Goal: Task Accomplishment & Management: Complete application form

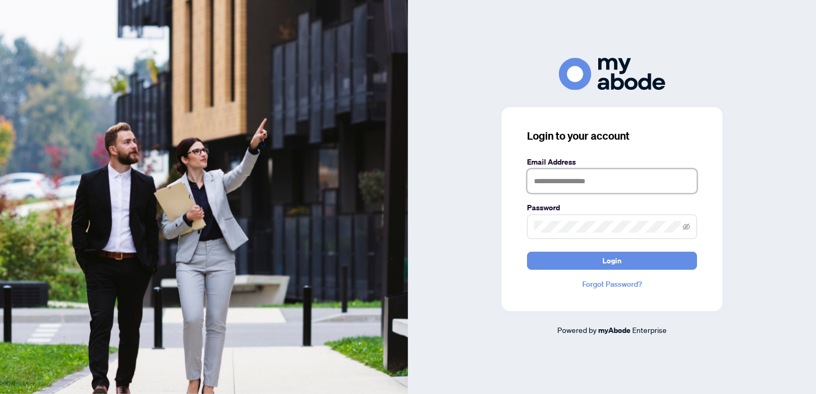
type input "**********"
click at [609, 266] on span "Login" at bounding box center [611, 260] width 19 height 17
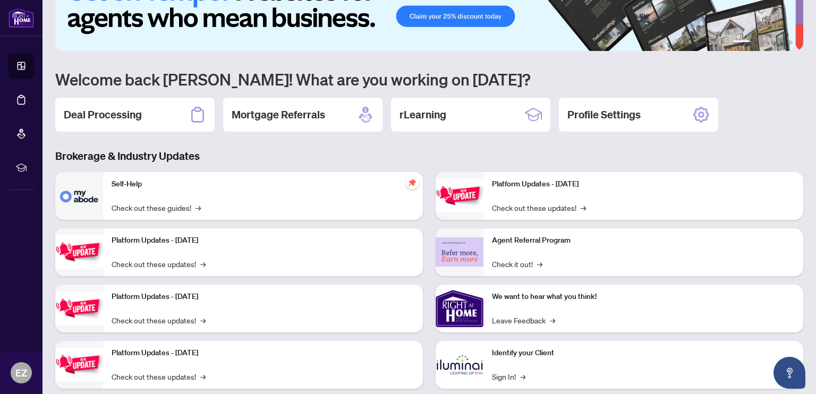
scroll to position [64, 0]
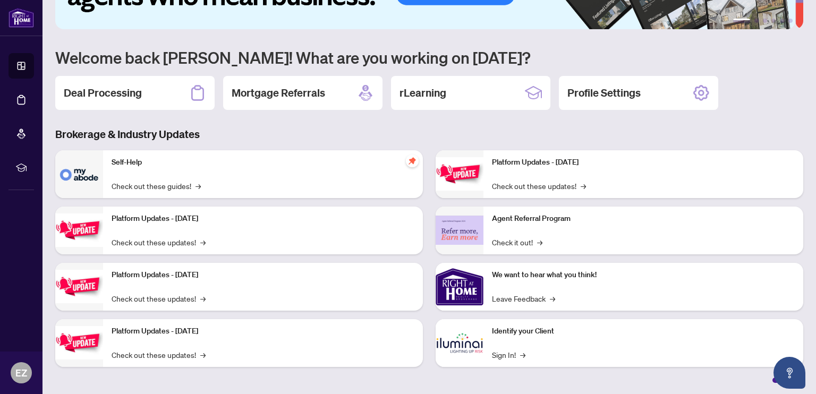
click at [132, 96] on h2 "Deal Processing" at bounding box center [103, 93] width 78 height 15
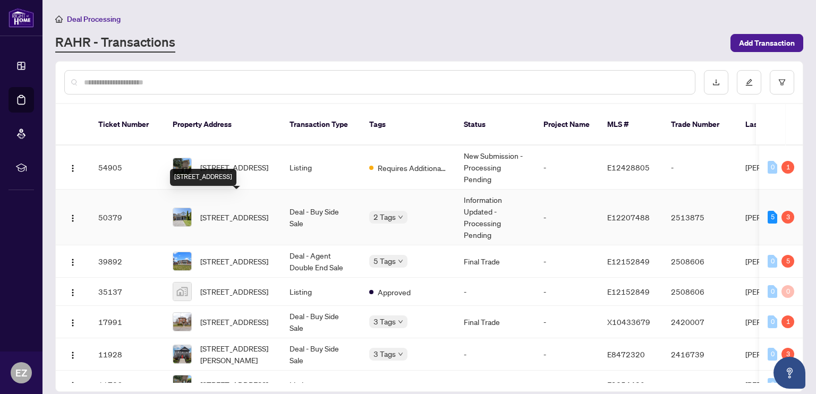
click at [221, 211] on span "[STREET_ADDRESS]" at bounding box center [234, 217] width 68 height 12
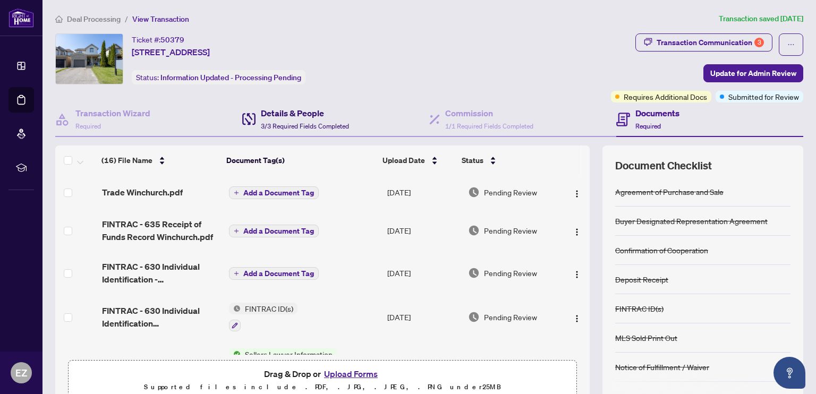
click at [296, 115] on h4 "Details & People" at bounding box center [305, 113] width 88 height 13
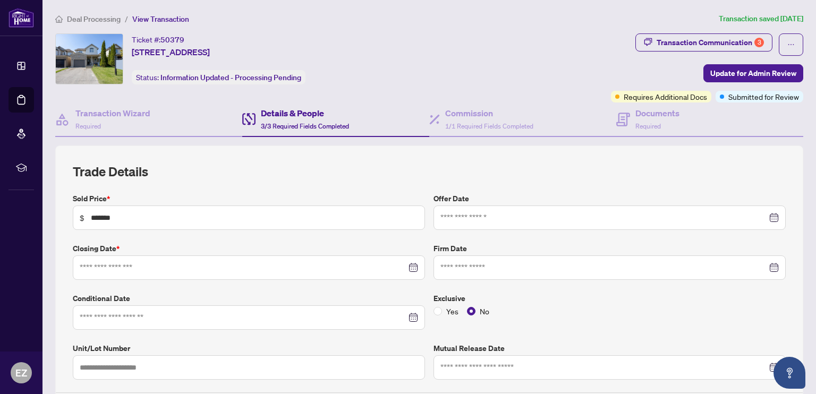
type input "**********"
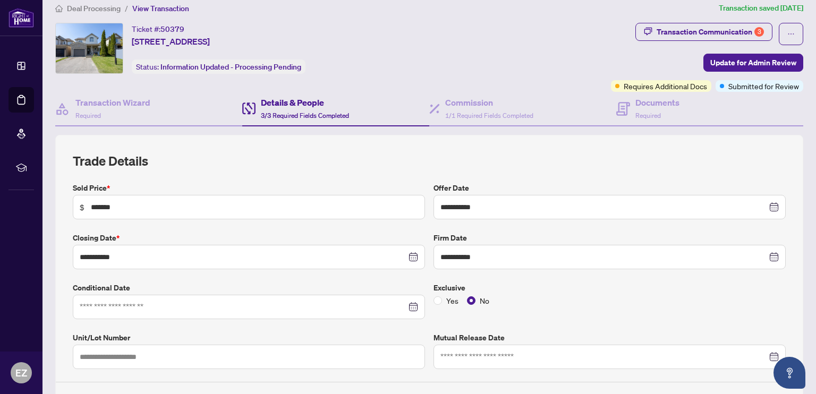
scroll to position [10, 0]
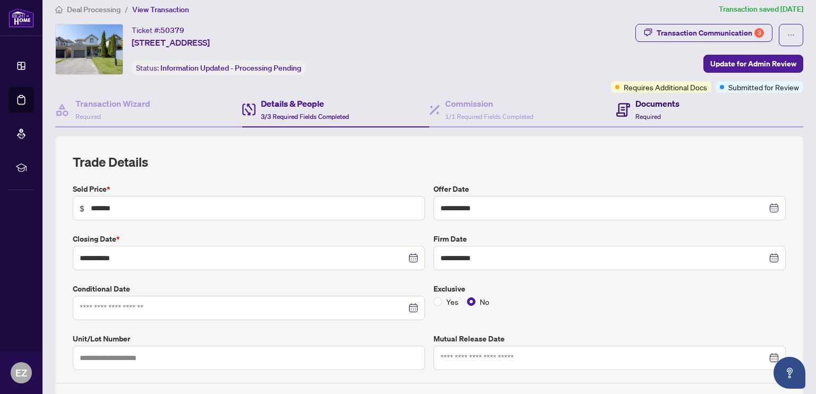
click at [650, 103] on h4 "Documents" at bounding box center [657, 103] width 44 height 13
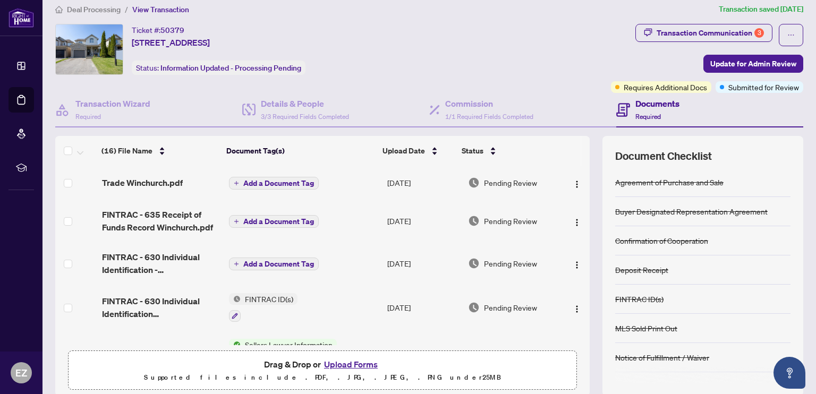
click at [637, 101] on h4 "Documents" at bounding box center [657, 103] width 44 height 13
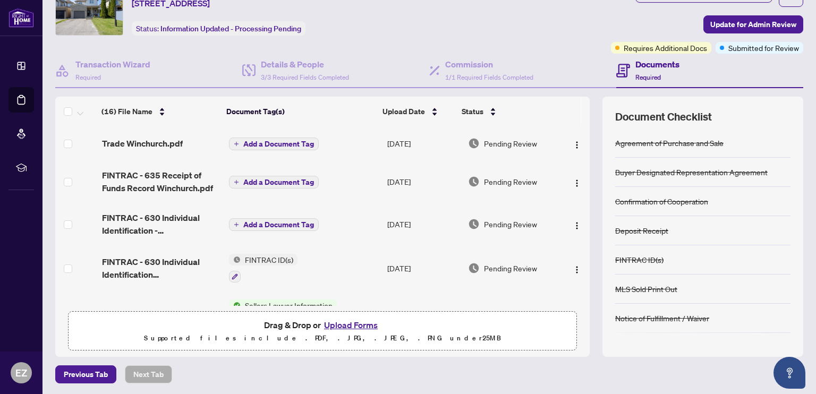
drag, startPoint x: 582, startPoint y: 149, endPoint x: 580, endPoint y: 158, distance: 9.9
click at [580, 158] on div "(16) File Name Document Tag(s) Upload Date Status (16) File Name Document Tag(s…" at bounding box center [429, 227] width 748 height 260
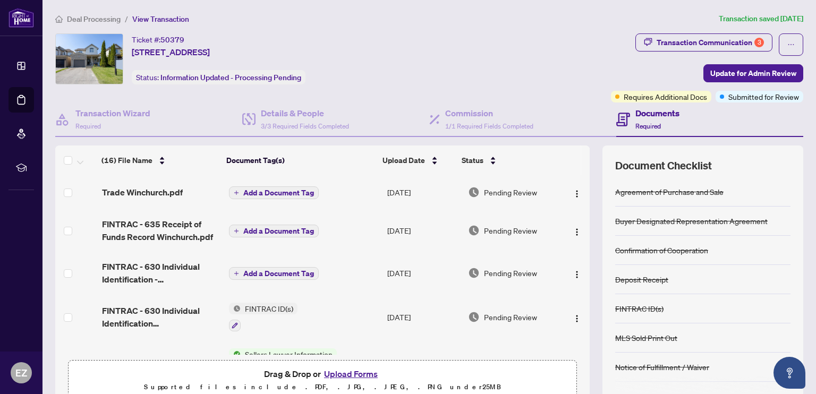
click at [657, 42] on div "Transaction Communication 3" at bounding box center [710, 42] width 107 height 17
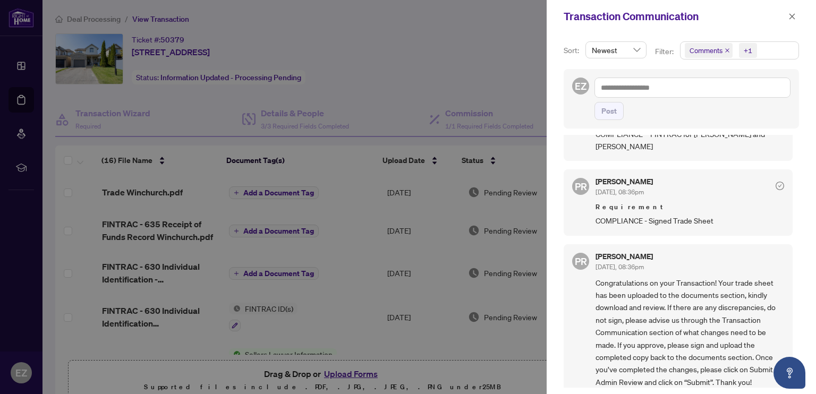
scroll to position [144, 0]
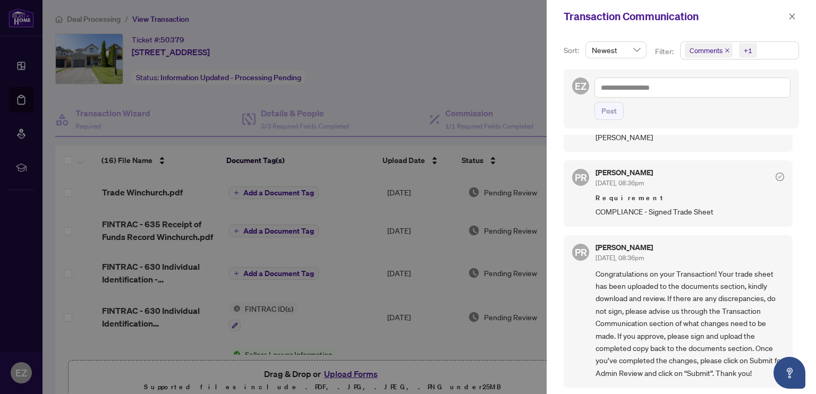
click at [788, 19] on button "button" at bounding box center [792, 16] width 14 height 13
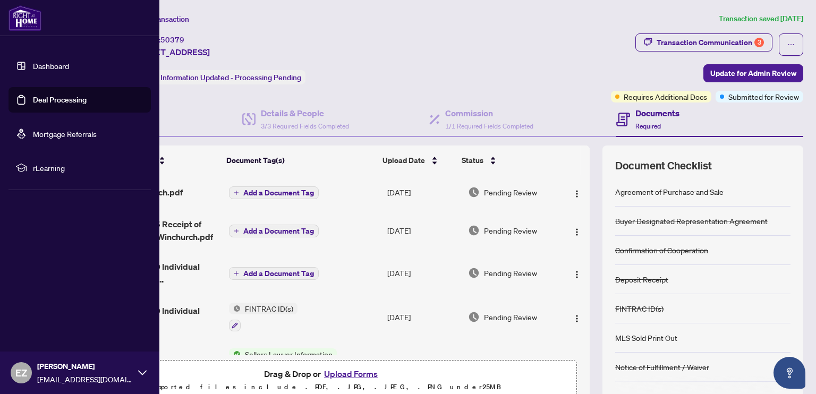
click at [41, 67] on link "Dashboard" at bounding box center [51, 66] width 36 height 10
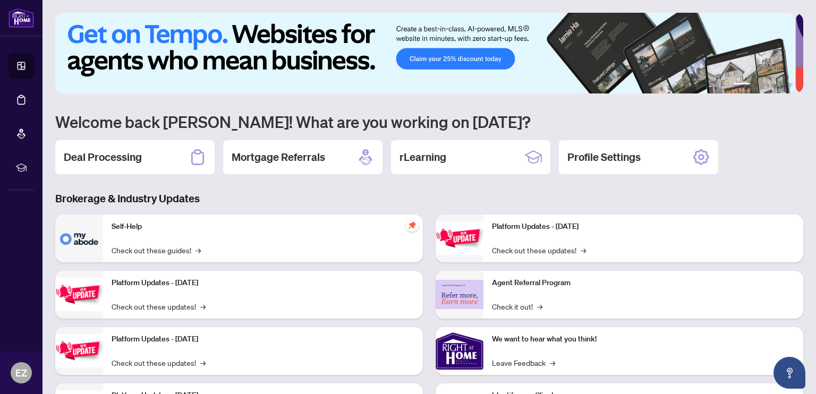
click at [100, 154] on h2 "Deal Processing" at bounding box center [103, 157] width 78 height 15
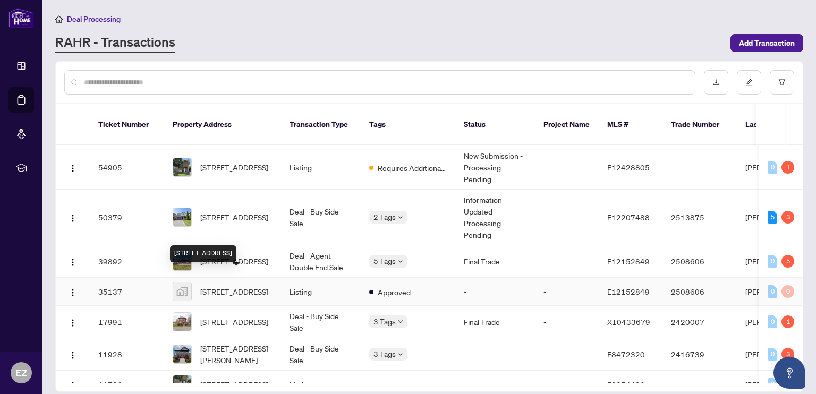
click at [232, 286] on span "[STREET_ADDRESS]" at bounding box center [234, 292] width 68 height 12
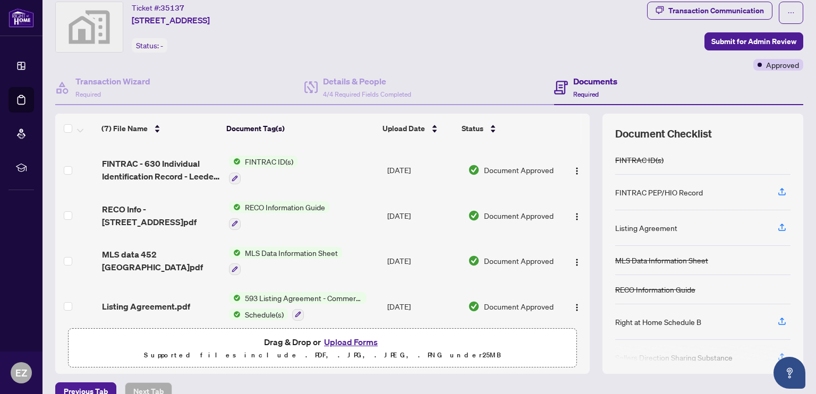
scroll to position [137, 0]
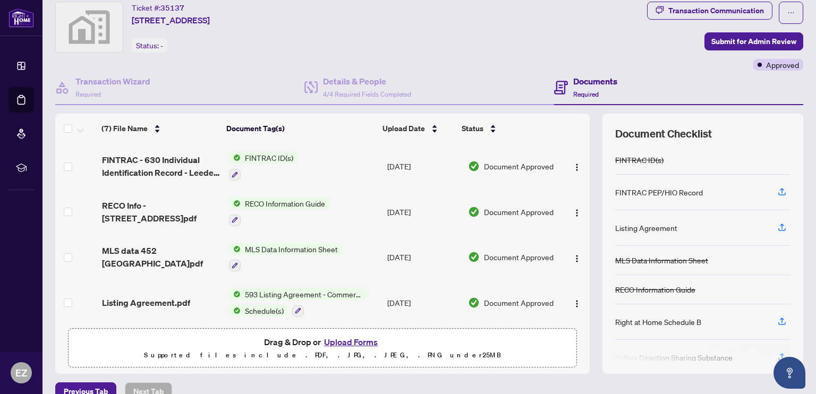
click at [352, 339] on button "Upload Forms" at bounding box center [351, 342] width 60 height 14
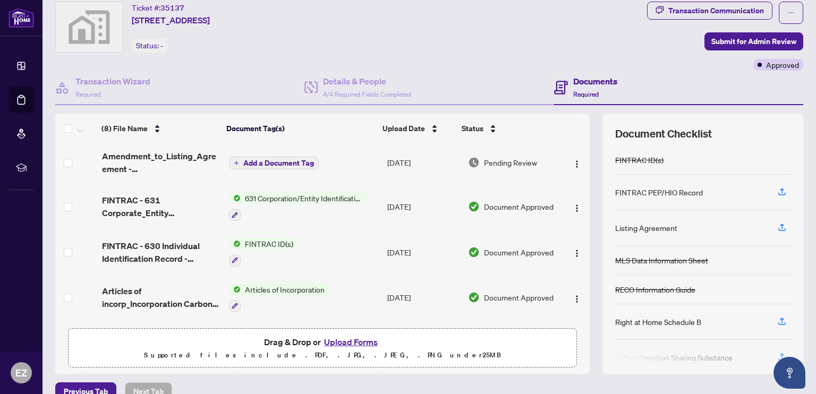
scroll to position [0, 0]
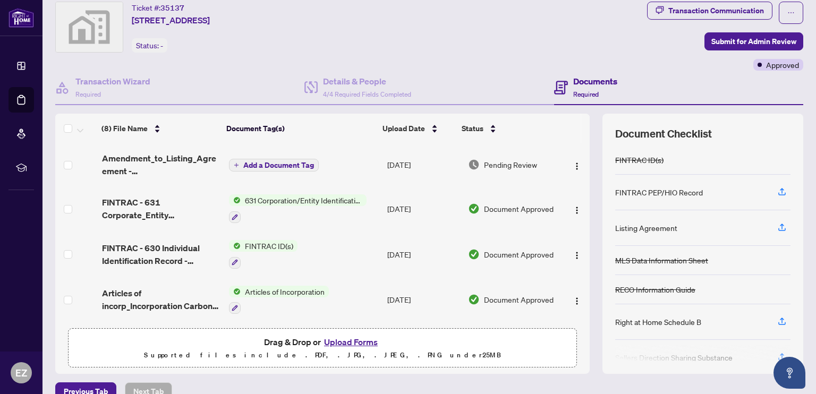
click at [736, 48] on span "Submit for Admin Review" at bounding box center [753, 41] width 85 height 17
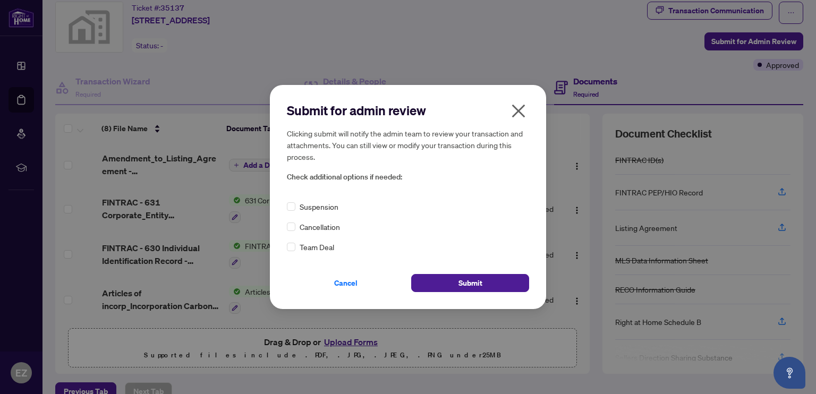
click at [489, 286] on button "Submit" at bounding box center [470, 283] width 118 height 18
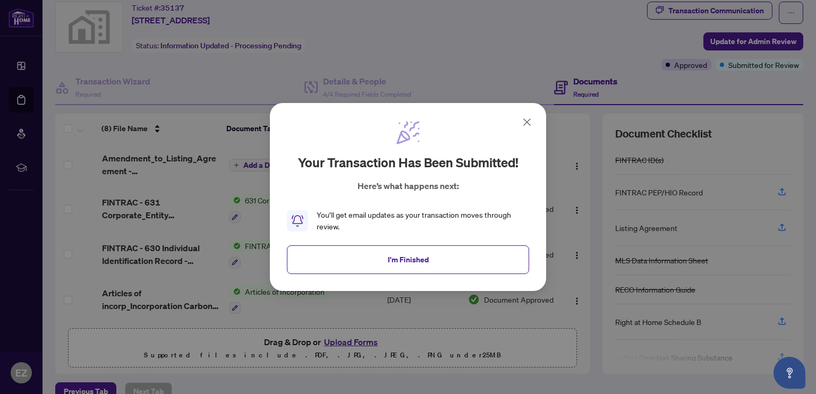
click at [426, 264] on span "I'm Finished" at bounding box center [408, 259] width 41 height 17
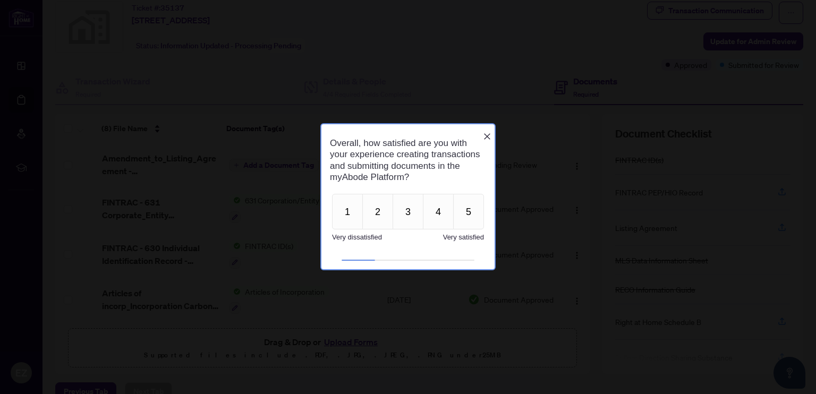
click at [487, 132] on icon "Close button" at bounding box center [487, 136] width 8 height 8
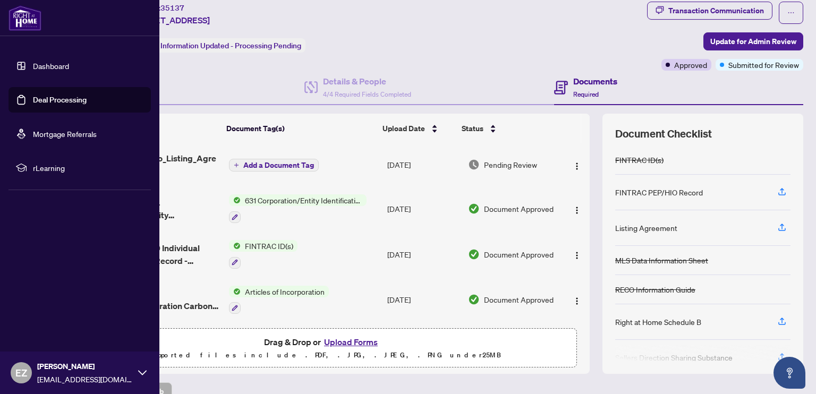
click at [136, 375] on div "EZ [PERSON_NAME] [EMAIL_ADDRESS][DOMAIN_NAME]" at bounding box center [79, 373] width 159 height 42
click at [40, 313] on span "Logout" at bounding box center [43, 309] width 24 height 17
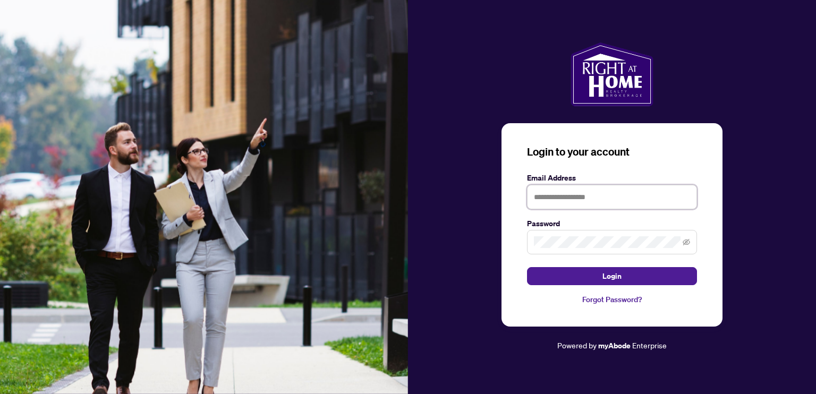
type input "**********"
